Goal: Find specific page/section: Find specific page/section

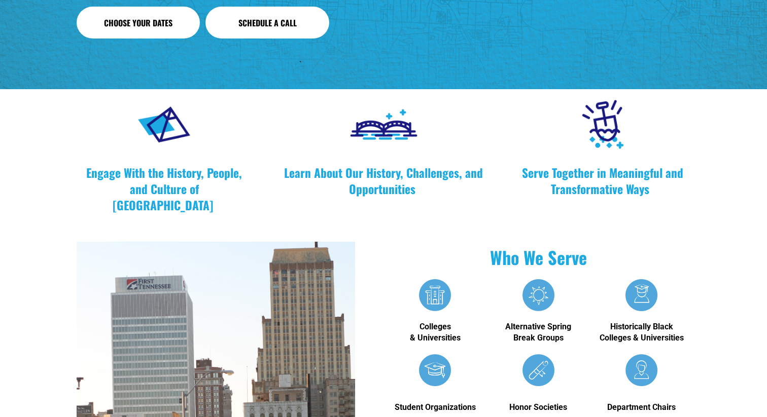
scroll to position [331, 0]
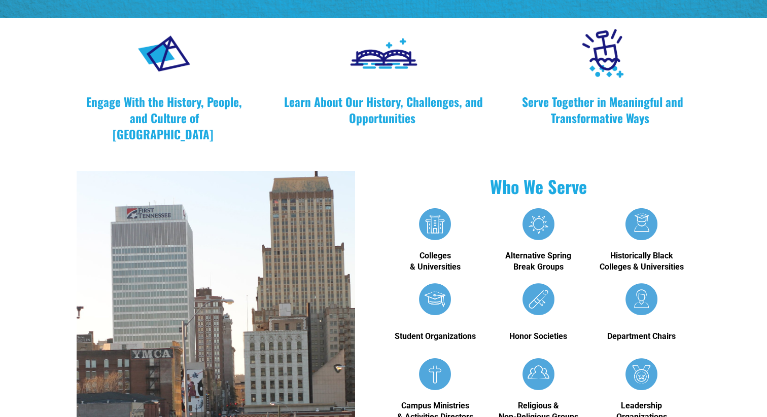
click at [435, 228] on div at bounding box center [435, 224] width 32 height 32
click at [432, 267] on strong "Colleges & Universities" at bounding box center [435, 261] width 51 height 21
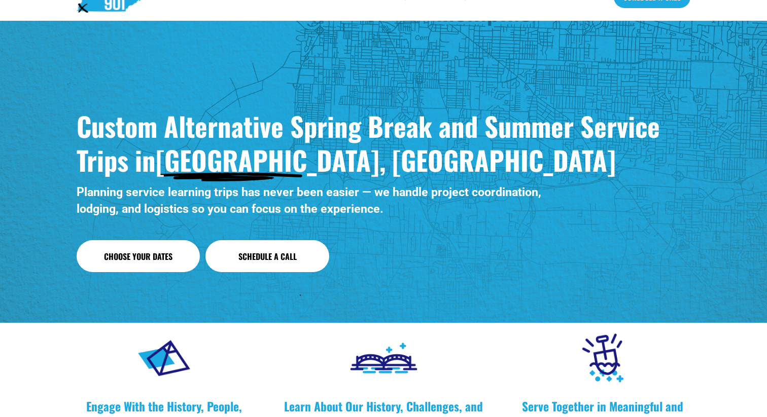
scroll to position [0, 0]
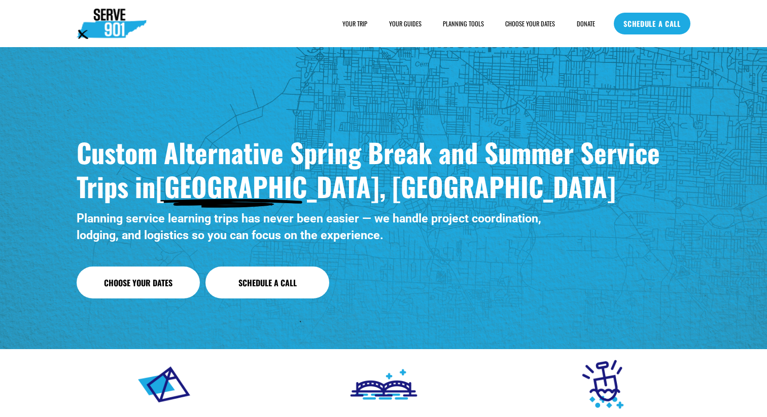
click at [391, 147] on strong "Custom Alternative Spring Break and Summer Service Trips in" at bounding box center [372, 169] width 590 height 73
click at [434, 162] on strong "Custom Alternative Spring Break and Summer Service Trips in" at bounding box center [372, 169] width 590 height 73
click at [0, 0] on span "HOUSING" at bounding box center [0, 0] width 0 height 0
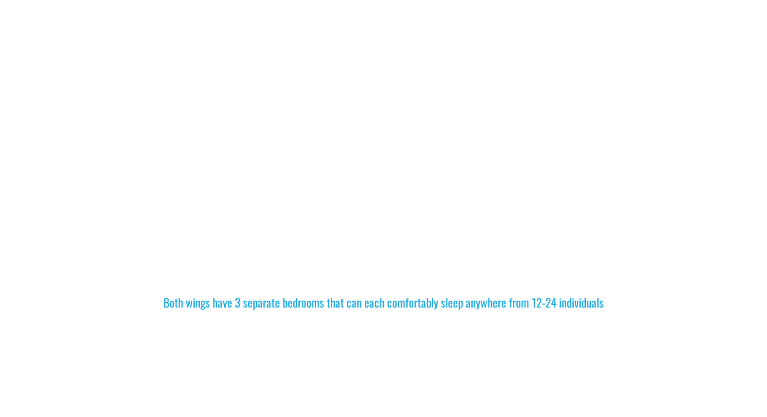
scroll to position [692, 0]
